Goal: Task Accomplishment & Management: Manage account settings

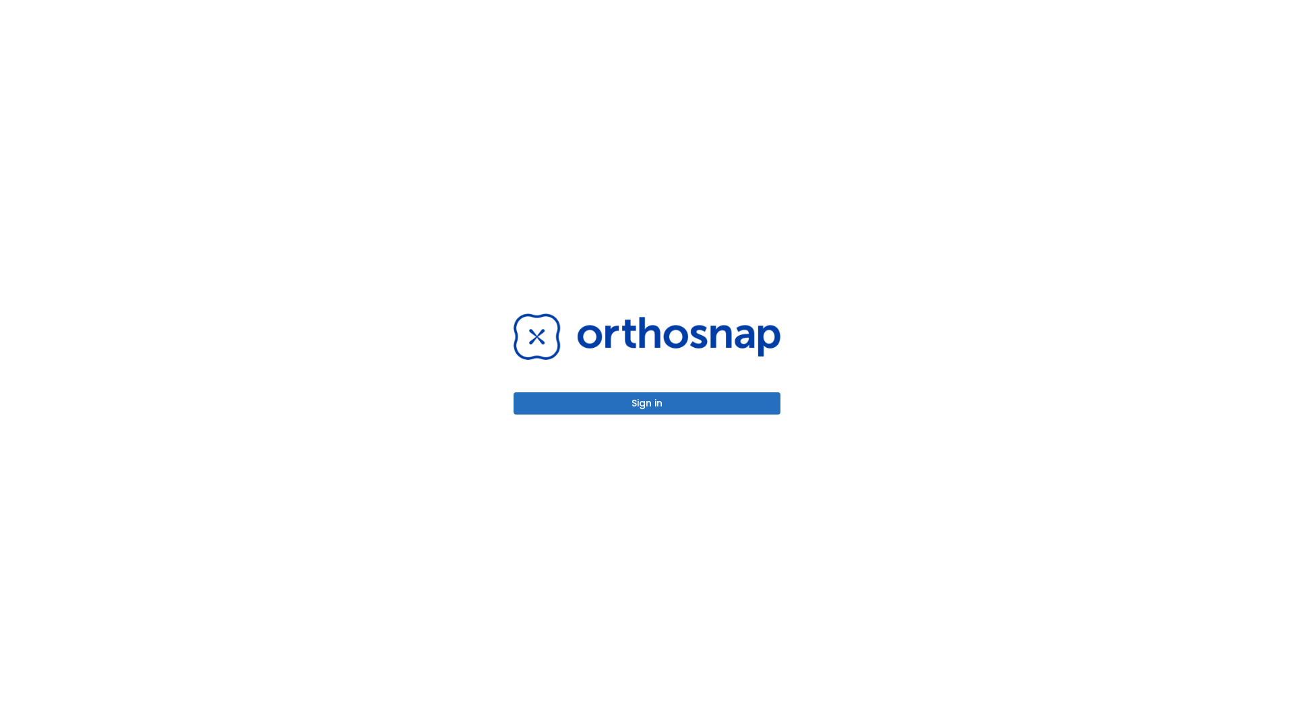
click at [647, 403] on button "Sign in" at bounding box center [646, 403] width 267 height 22
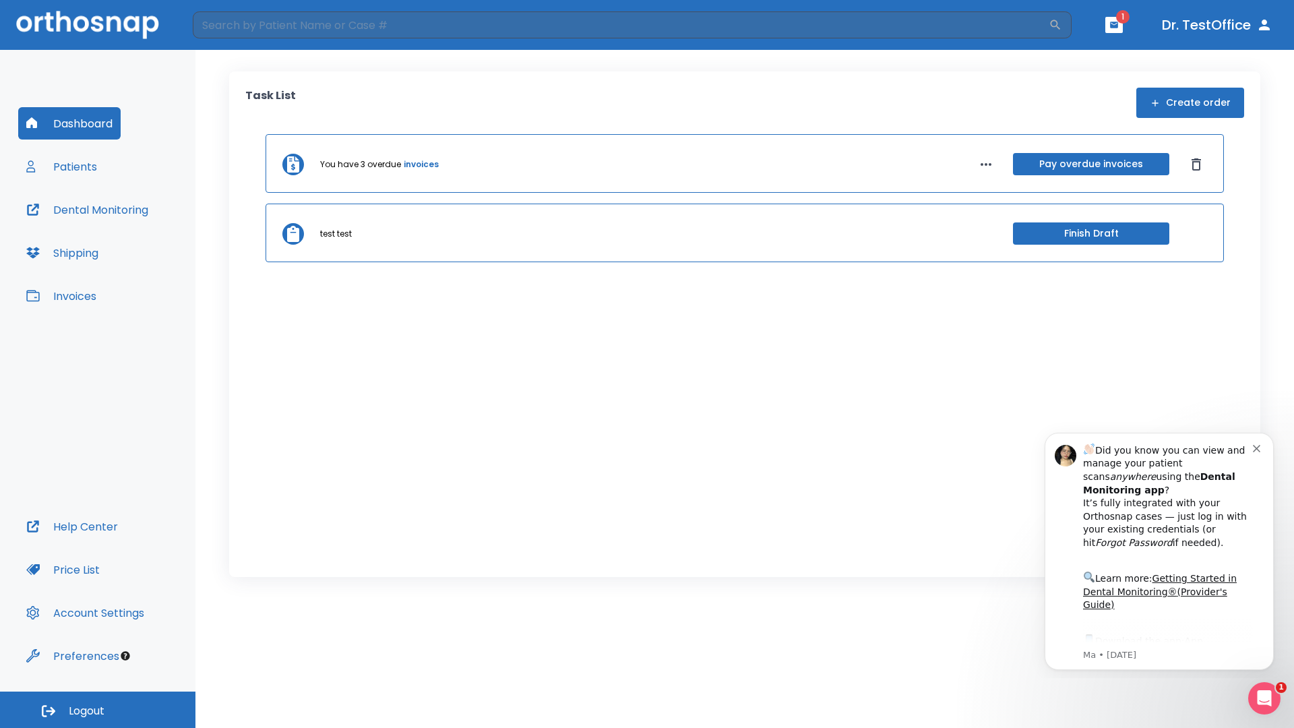
click at [98, 710] on span "Logout" at bounding box center [87, 710] width 36 height 15
